Goal: Information Seeking & Learning: Learn about a topic

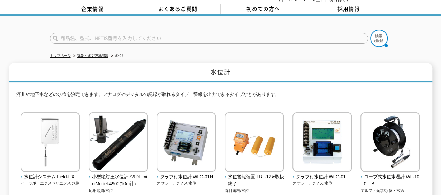
scroll to position [70, 0]
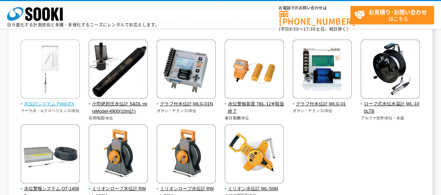
click at [47, 103] on span "水位計システム Field-EX" at bounding box center [51, 103] width 60 height 7
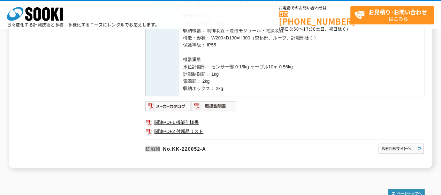
scroll to position [383, 0]
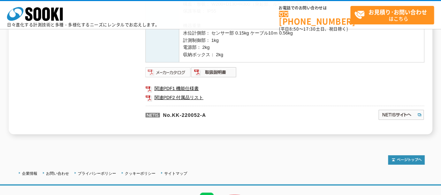
click at [175, 72] on img at bounding box center [168, 72] width 46 height 11
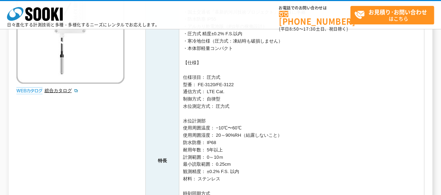
scroll to position [139, 0]
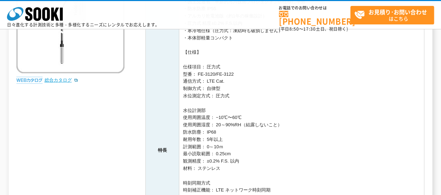
click at [64, 81] on link "総合カタログ" at bounding box center [61, 79] width 34 height 5
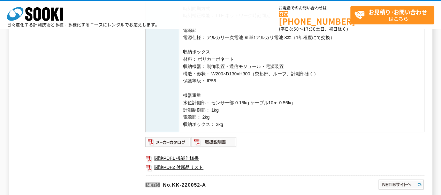
scroll to position [348, 0]
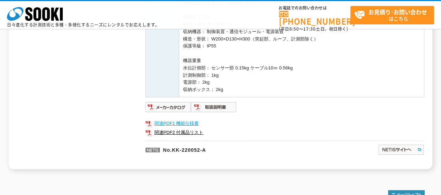
click at [178, 122] on link "関連PDF1 機能仕様書" at bounding box center [284, 123] width 279 height 9
click at [187, 133] on link "関連PDF2 付属品リスト" at bounding box center [284, 132] width 279 height 9
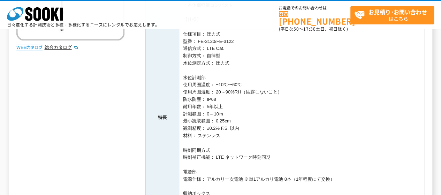
scroll to position [0, 0]
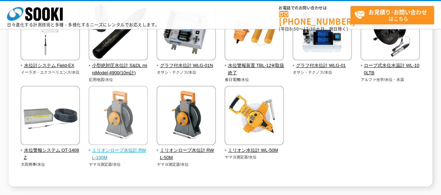
scroll to position [93, 0]
